Goal: Task Accomplishment & Management: Complete application form

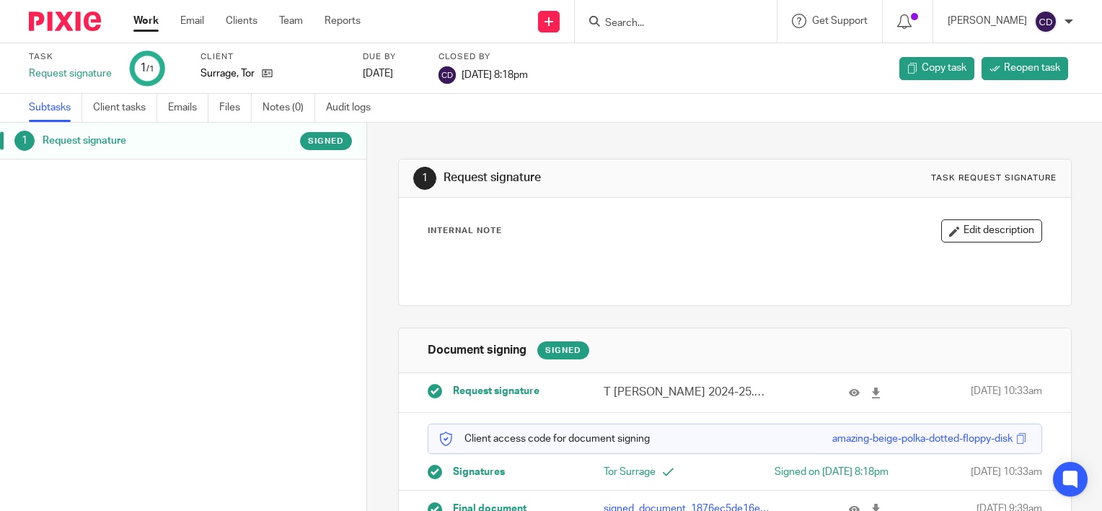
scroll to position [45, 0]
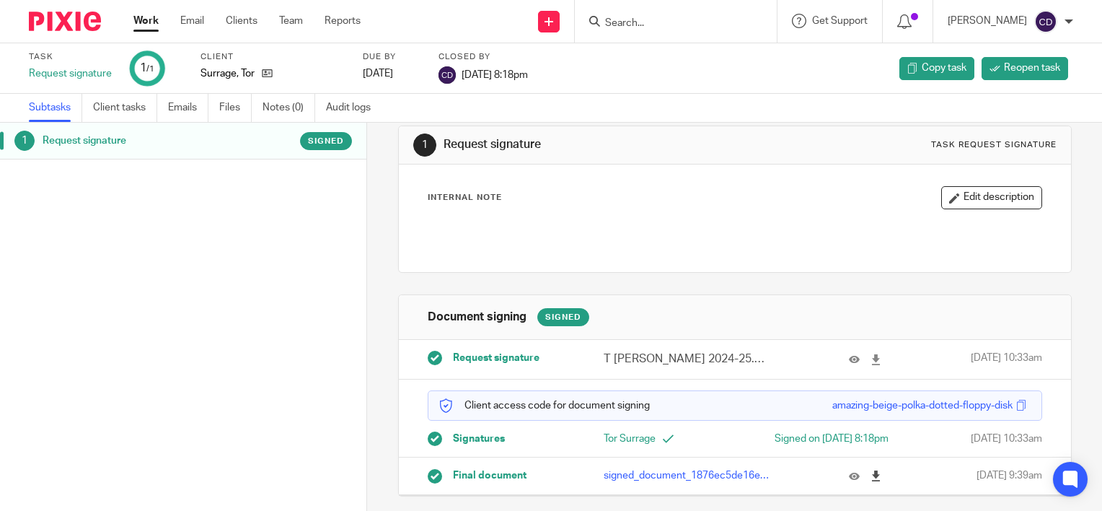
click at [871, 475] on icon at bounding box center [876, 475] width 11 height 11
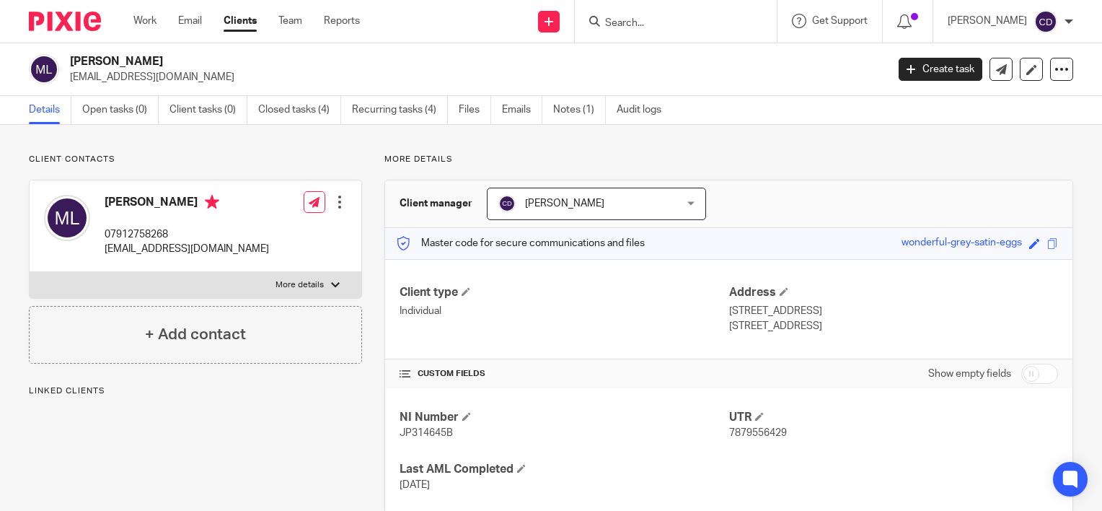
click at [658, 22] on input "Search" at bounding box center [669, 23] width 130 height 13
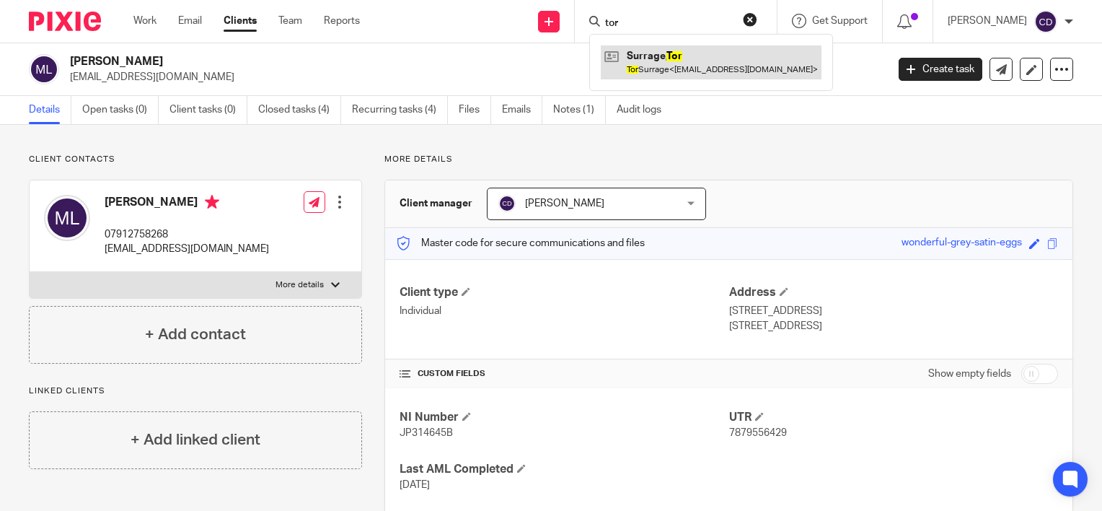
type input "tor"
click at [660, 50] on link at bounding box center [711, 61] width 221 height 33
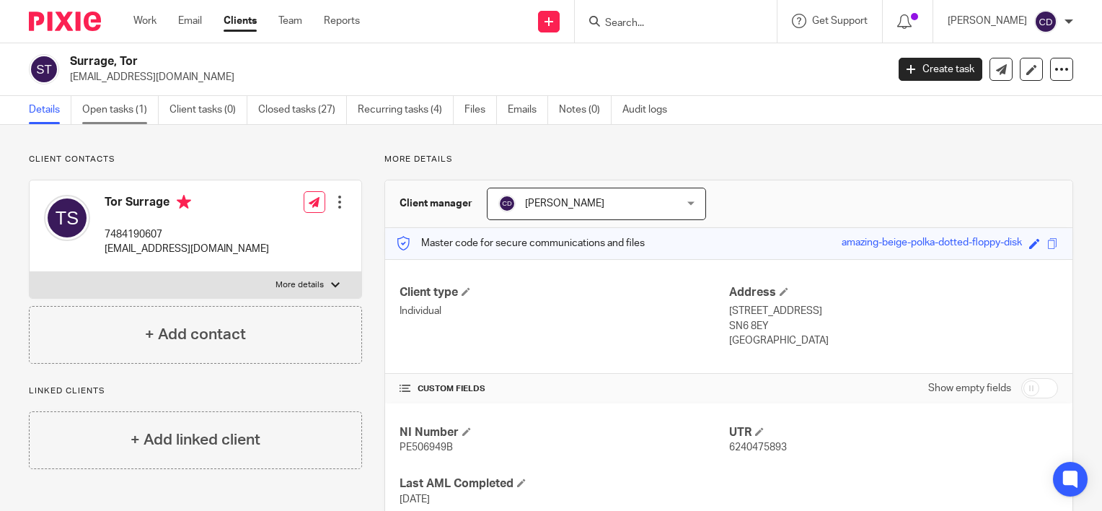
click at [106, 102] on link "Open tasks (1)" at bounding box center [120, 110] width 76 height 28
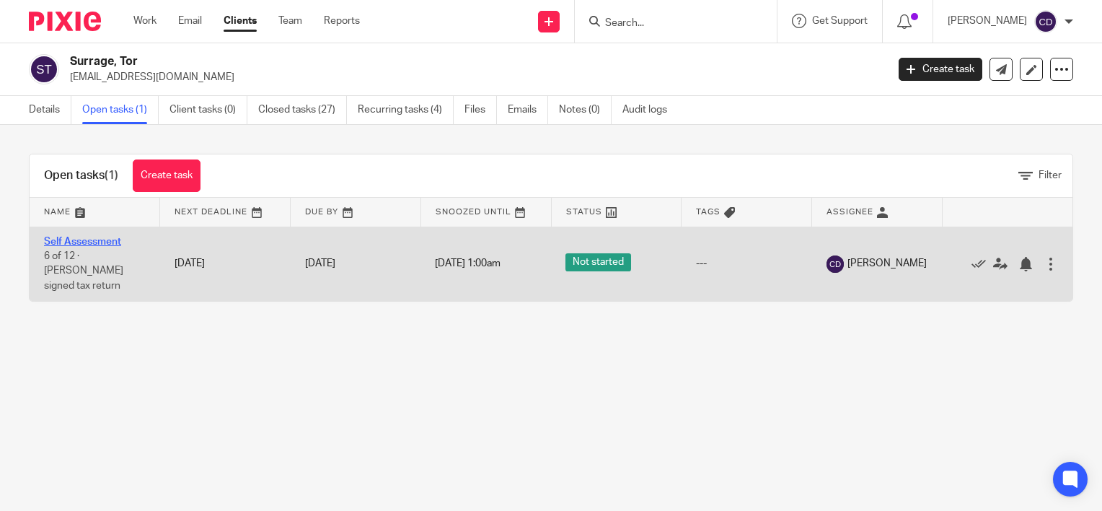
click at [89, 241] on link "Self Assessment" at bounding box center [82, 242] width 77 height 10
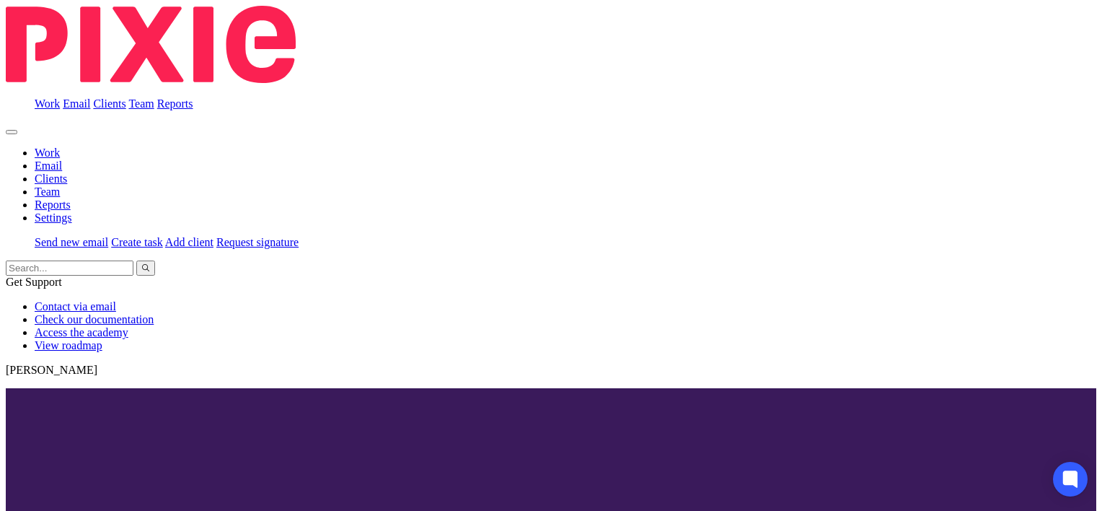
scroll to position [131, 0]
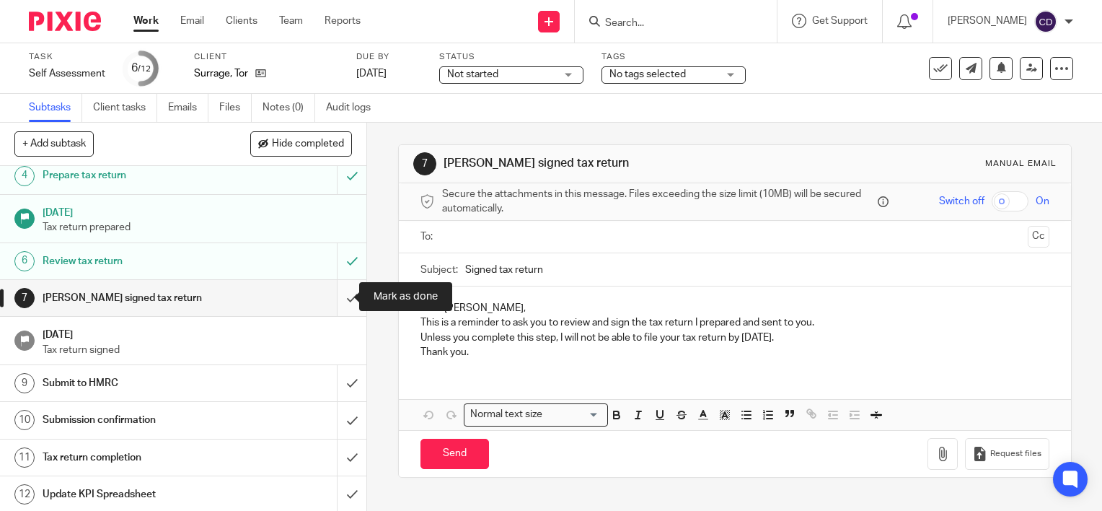
click at [340, 289] on input "submit" at bounding box center [183, 298] width 366 height 36
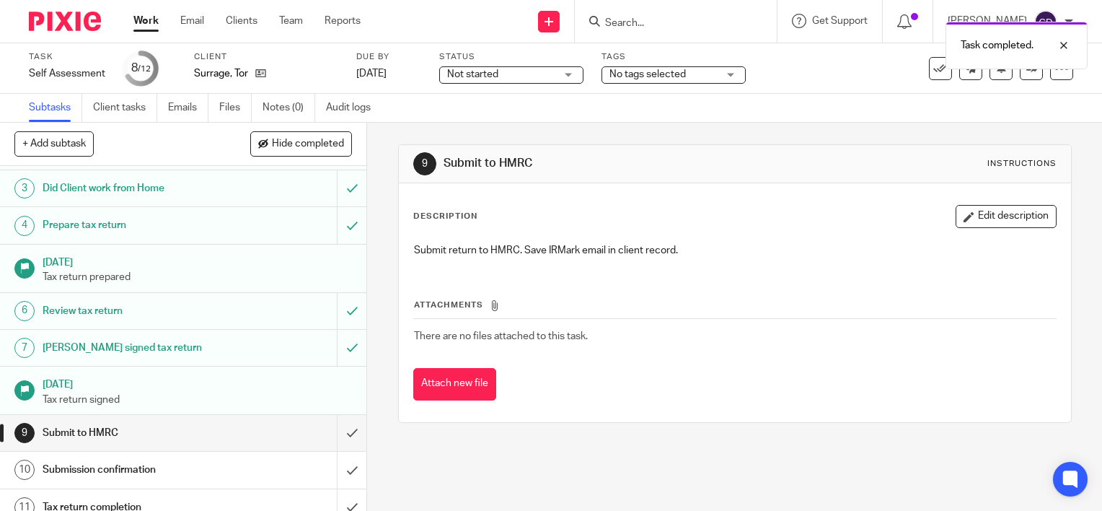
scroll to position [131, 0]
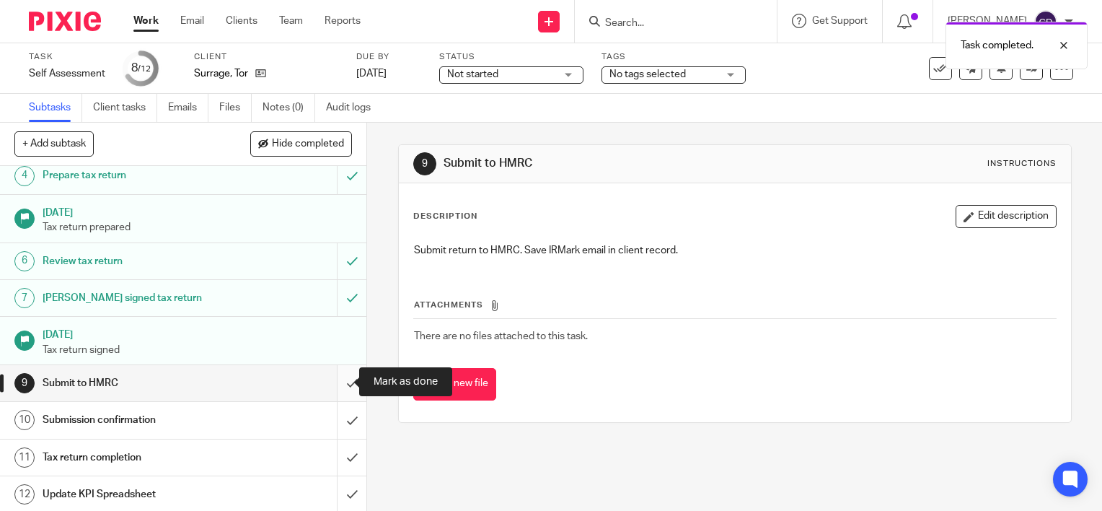
click at [333, 382] on input "submit" at bounding box center [183, 383] width 366 height 36
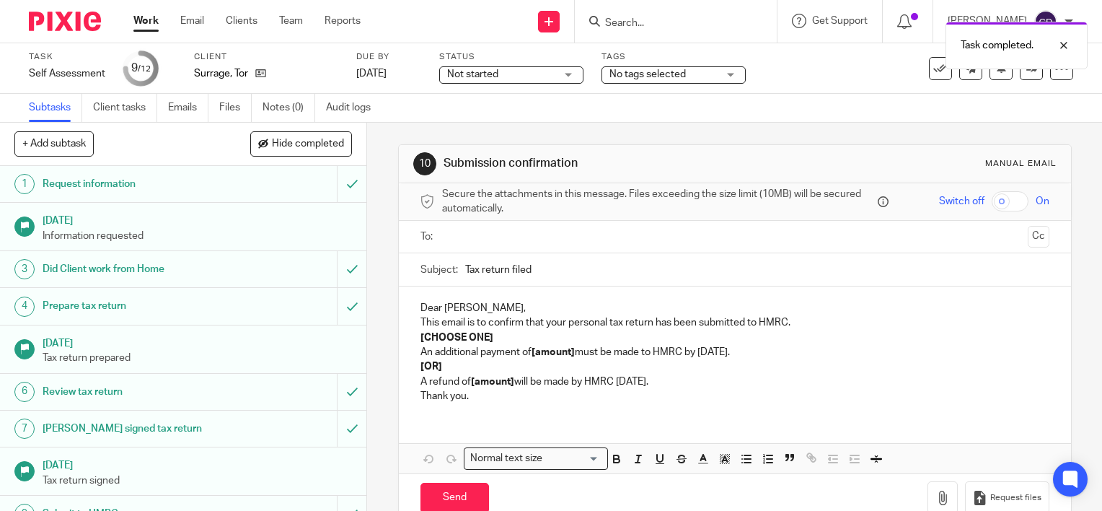
scroll to position [131, 0]
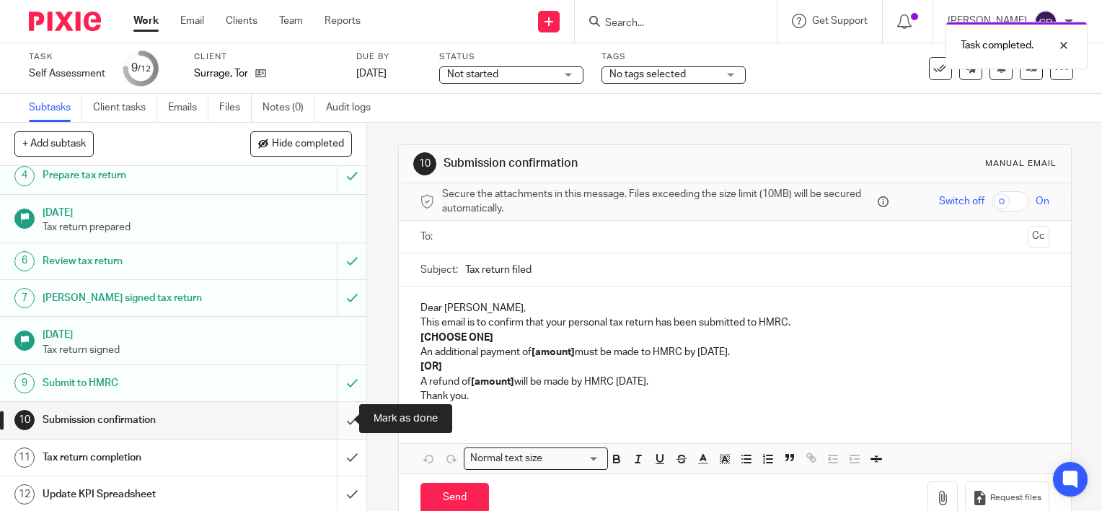
click at [332, 418] on input "submit" at bounding box center [183, 420] width 366 height 36
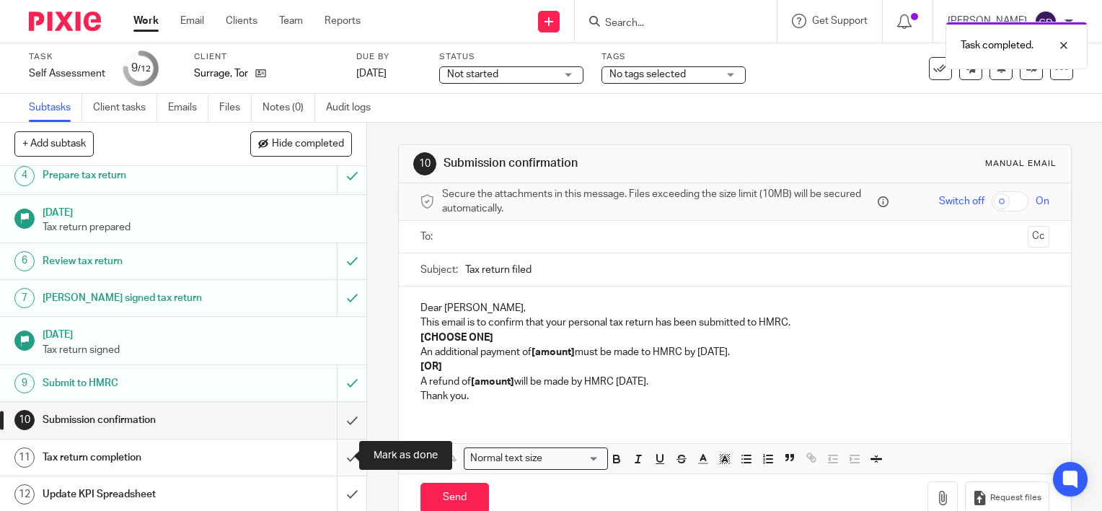
click at [329, 456] on input "submit" at bounding box center [183, 457] width 366 height 36
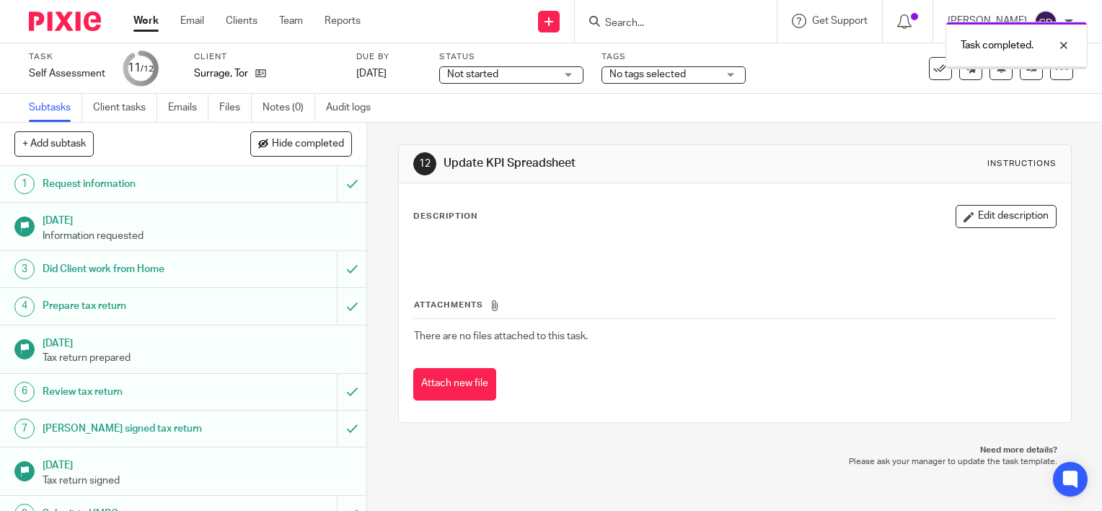
scroll to position [131, 0]
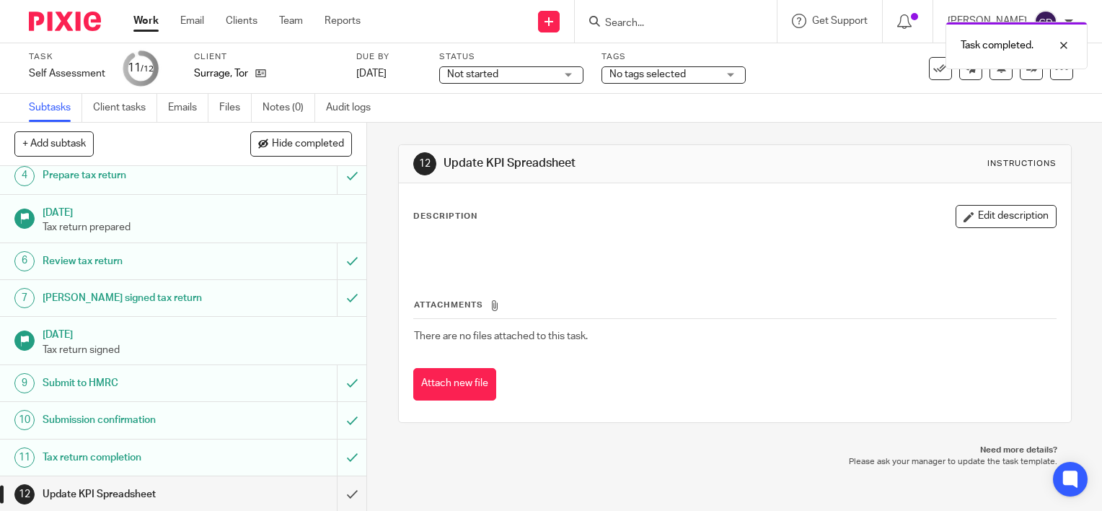
click at [119, 441] on link "11 Tax return completion" at bounding box center [168, 457] width 337 height 36
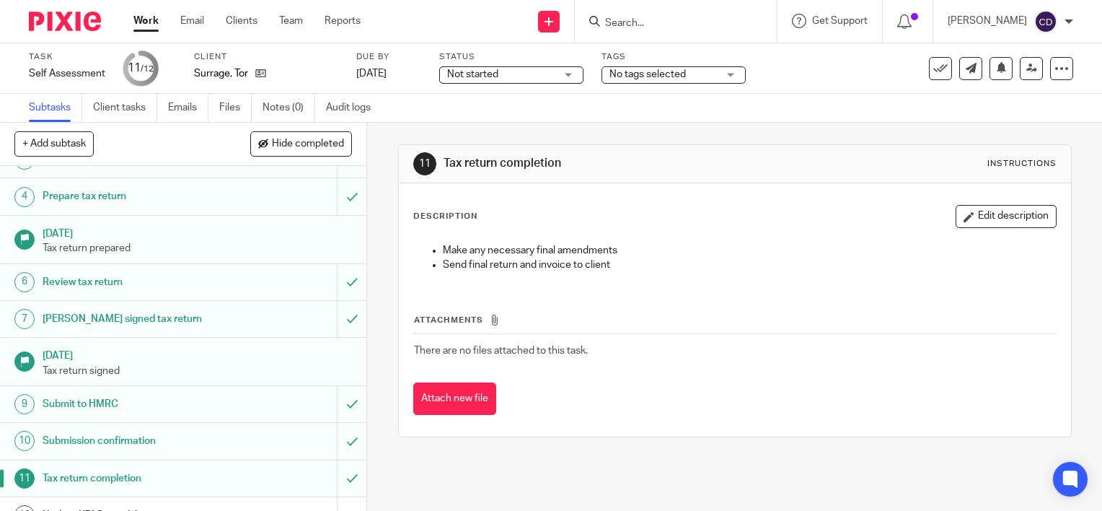
scroll to position [131, 0]
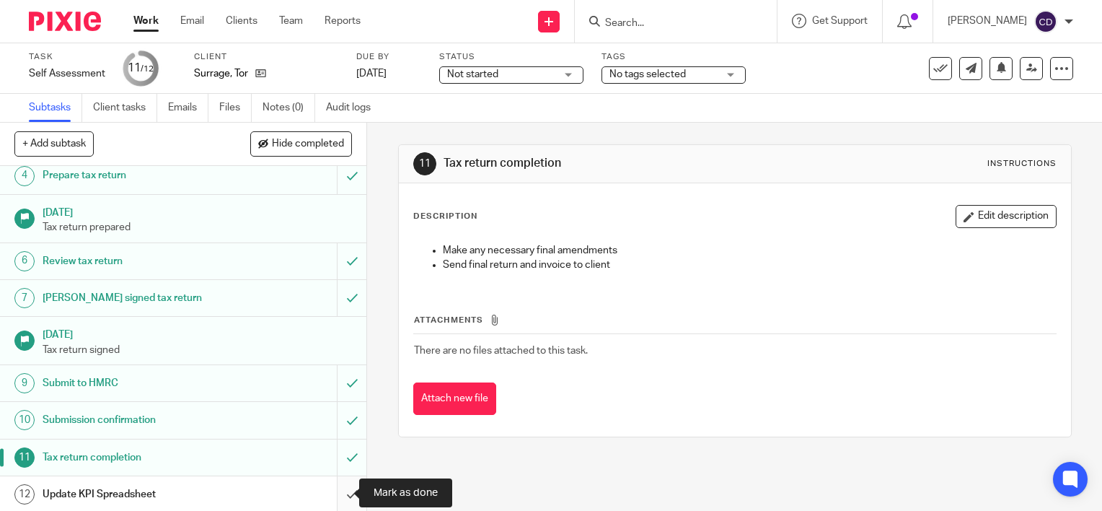
click at [341, 482] on input "submit" at bounding box center [183, 494] width 366 height 36
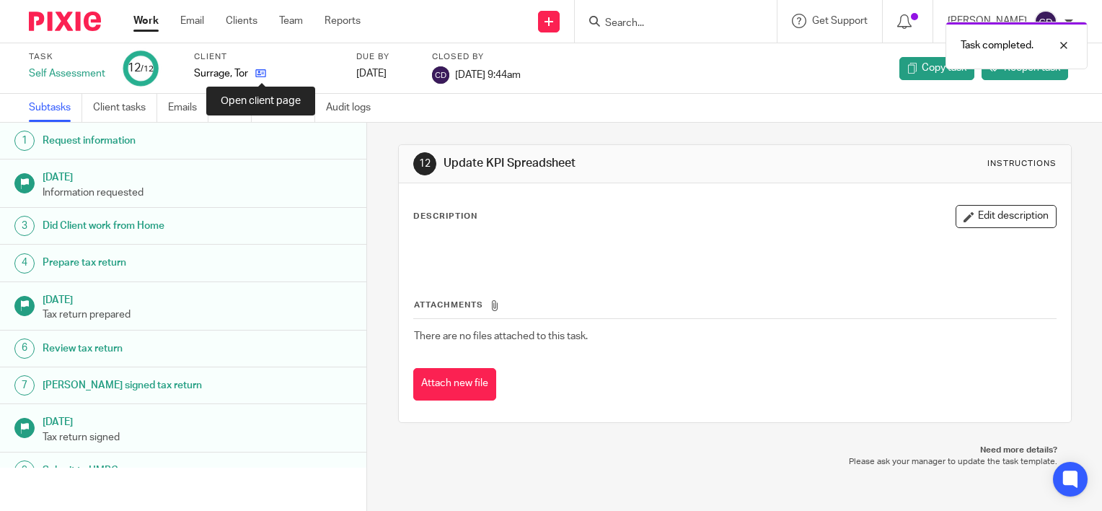
click at [263, 72] on icon at bounding box center [260, 73] width 11 height 11
